Goal: Navigation & Orientation: Find specific page/section

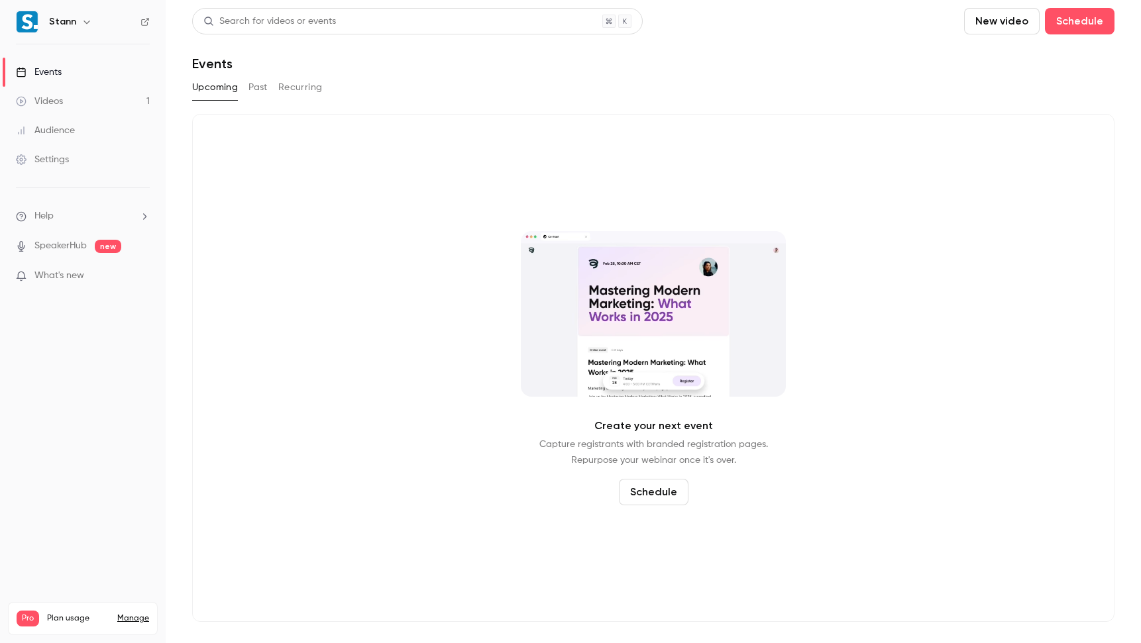
click at [135, 106] on link "Videos 1" at bounding box center [83, 101] width 166 height 29
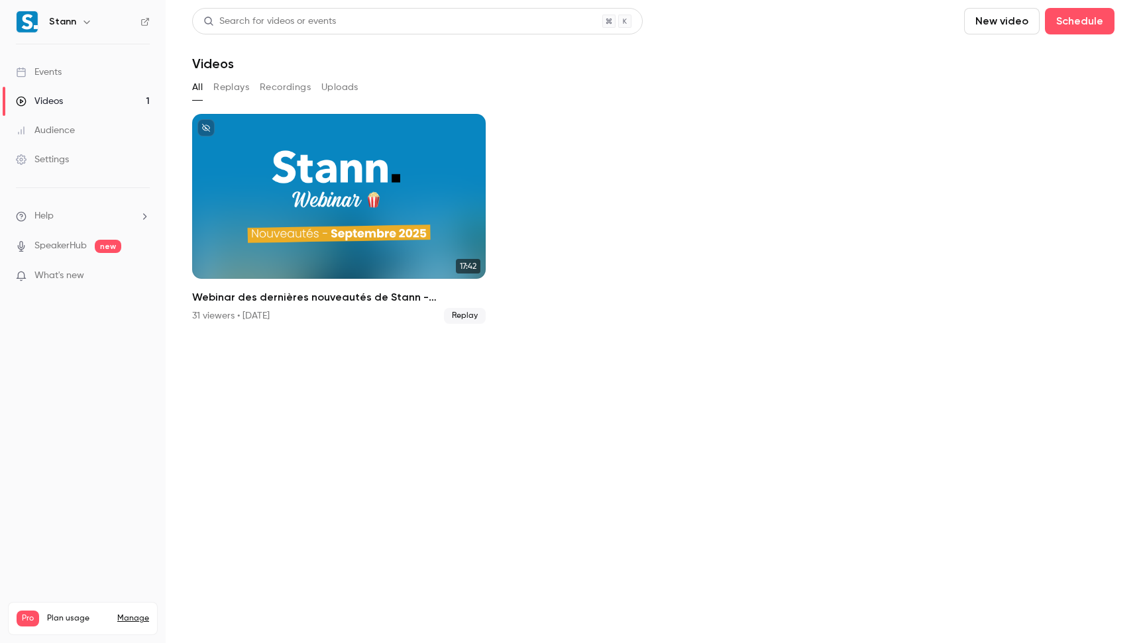
click at [233, 86] on button "Replays" at bounding box center [231, 87] width 36 height 21
click at [194, 85] on button "All" at bounding box center [197, 87] width 11 height 21
click at [82, 74] on link "Events" at bounding box center [83, 72] width 166 height 29
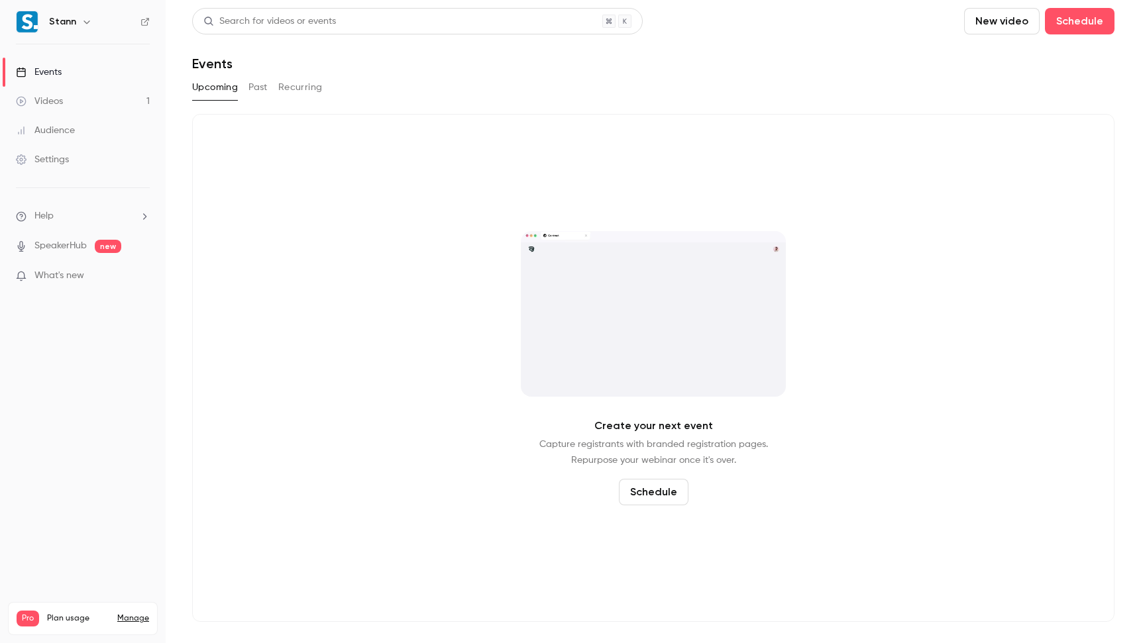
click at [266, 87] on button "Past" at bounding box center [257, 87] width 19 height 21
